Goal: Task Accomplishment & Management: Manage account settings

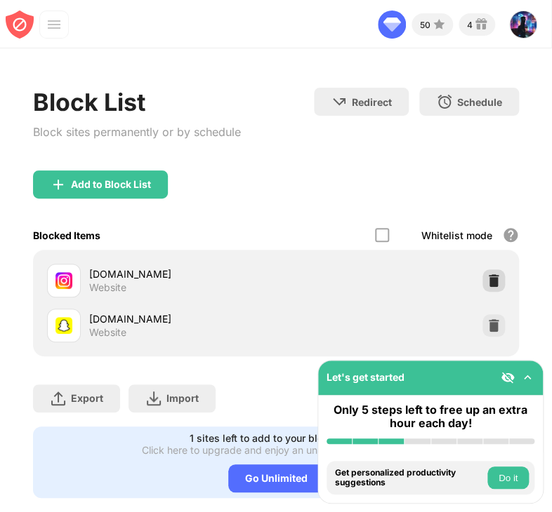
click at [482, 277] on div at bounding box center [493, 280] width 22 height 22
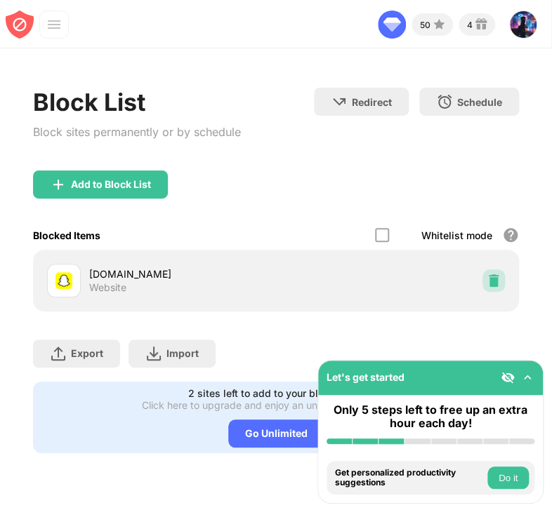
click at [498, 281] on img at bounding box center [493, 281] width 14 height 14
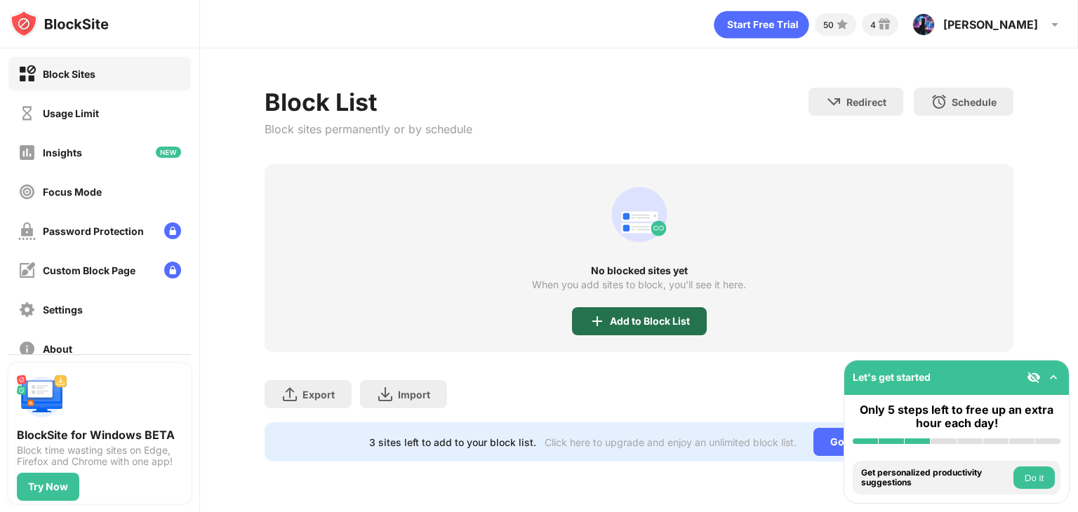
click at [551, 310] on div "Add to Block List" at bounding box center [639, 321] width 135 height 28
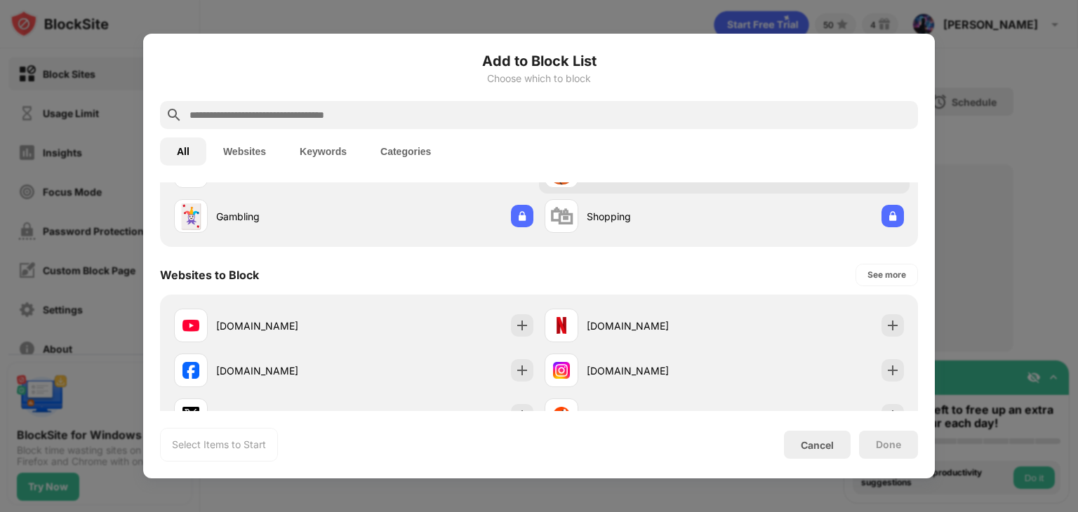
scroll to position [129, 0]
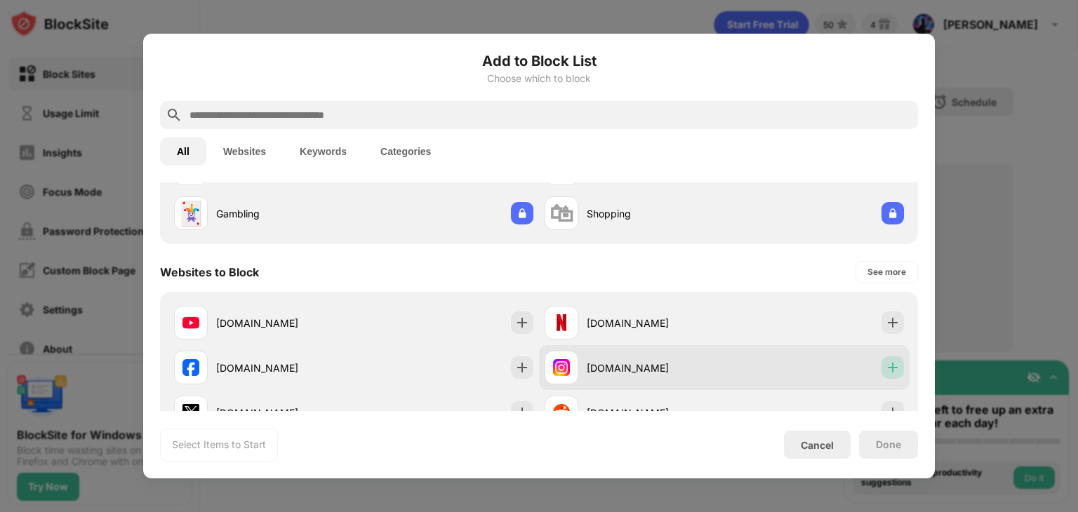
click at [551, 359] on div at bounding box center [892, 367] width 22 height 22
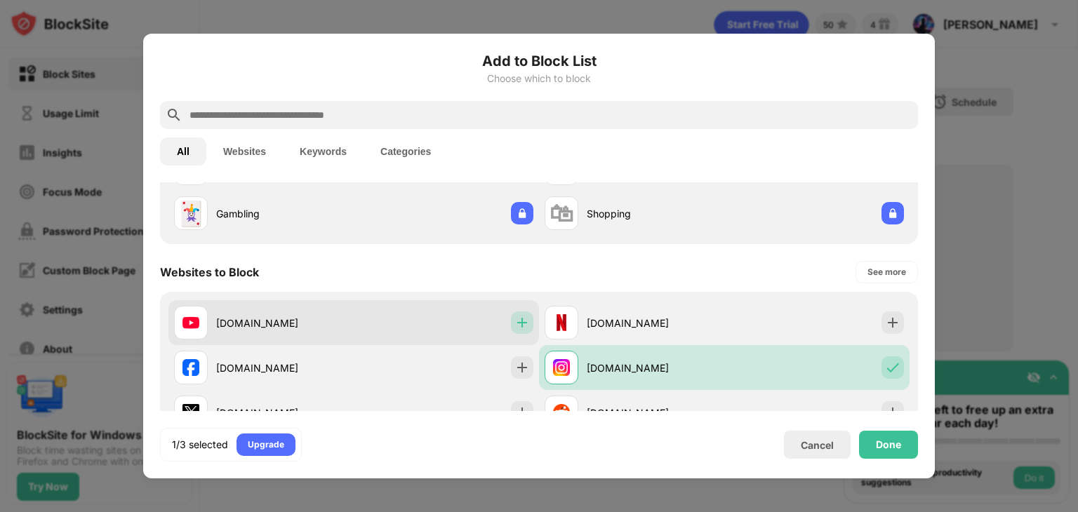
click at [518, 323] on img at bounding box center [522, 323] width 14 height 14
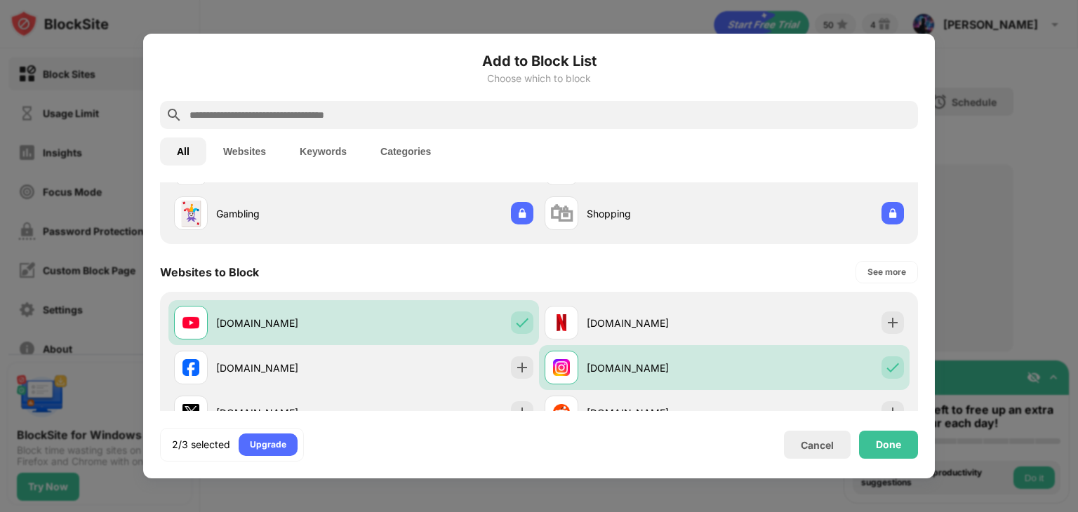
click at [547, 105] on div at bounding box center [539, 115] width 758 height 28
click at [544, 116] on input "text" at bounding box center [550, 115] width 724 height 17
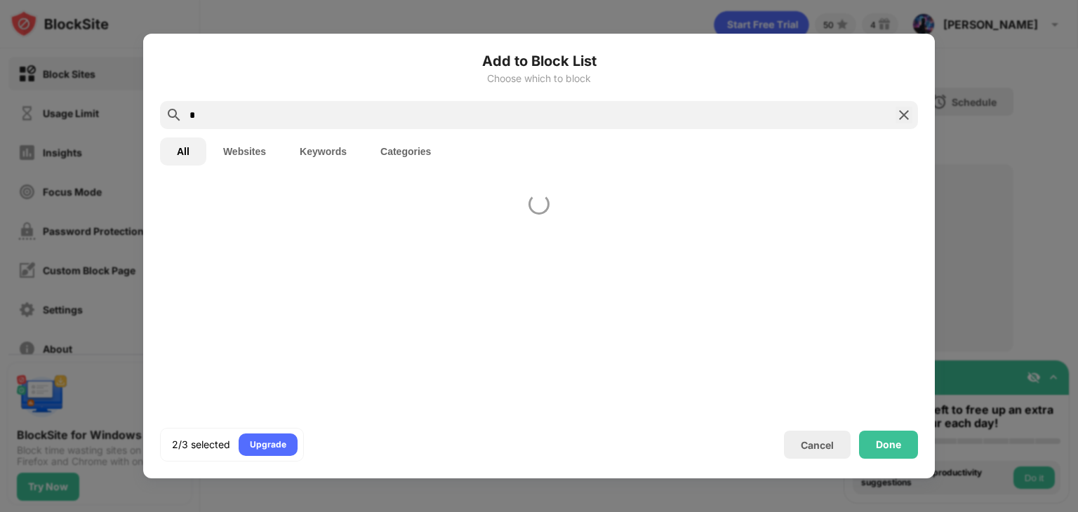
scroll to position [0, 0]
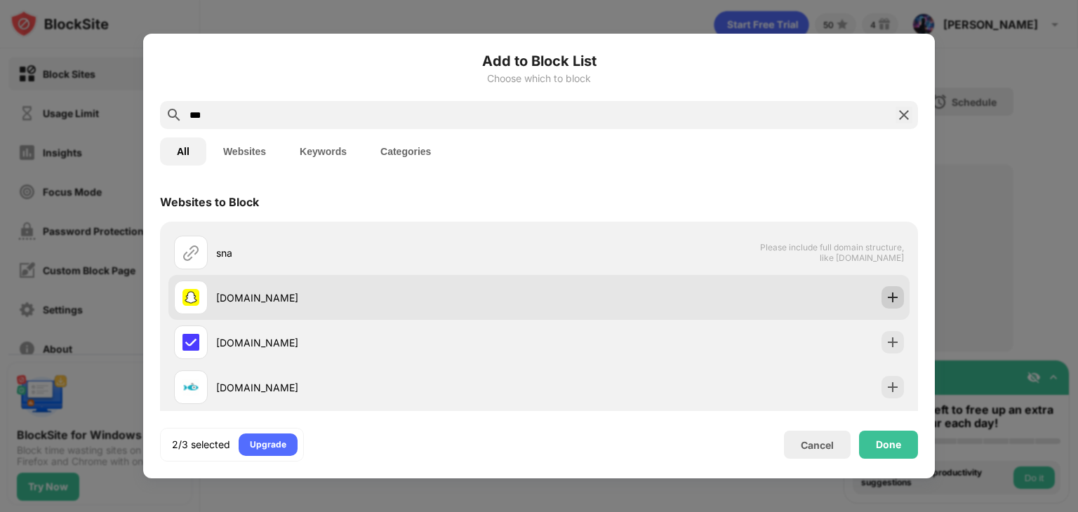
type input "***"
click at [551, 288] on div at bounding box center [892, 297] width 22 height 22
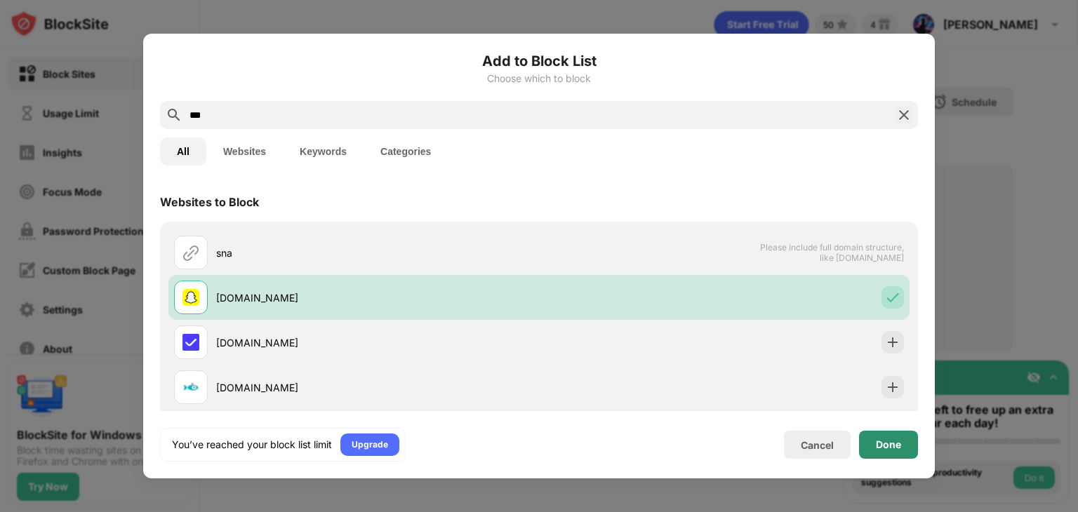
click at [551, 453] on div "Done" at bounding box center [888, 445] width 59 height 28
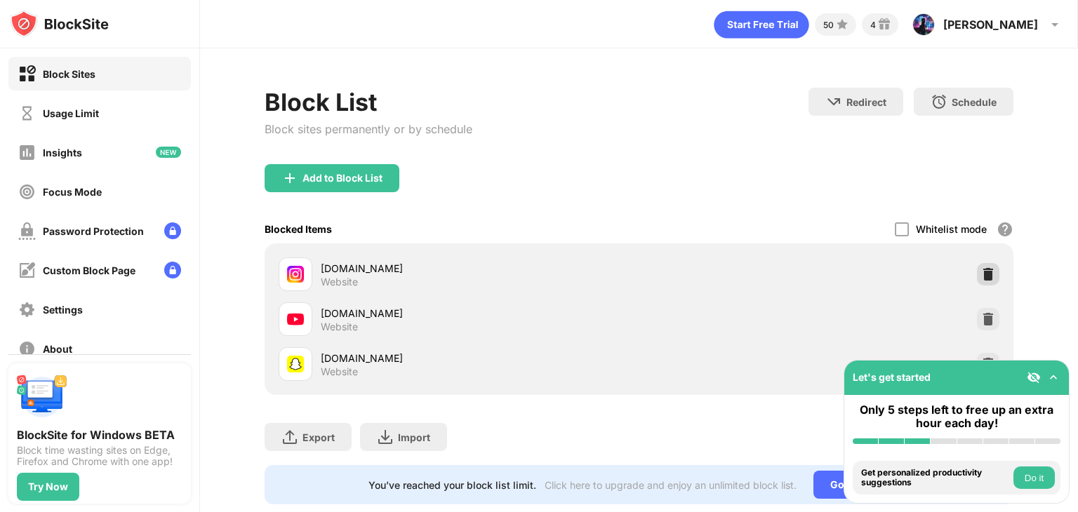
click at [551, 279] on div at bounding box center [988, 274] width 22 height 22
